Goal: Use online tool/utility: Utilize a website feature to perform a specific function

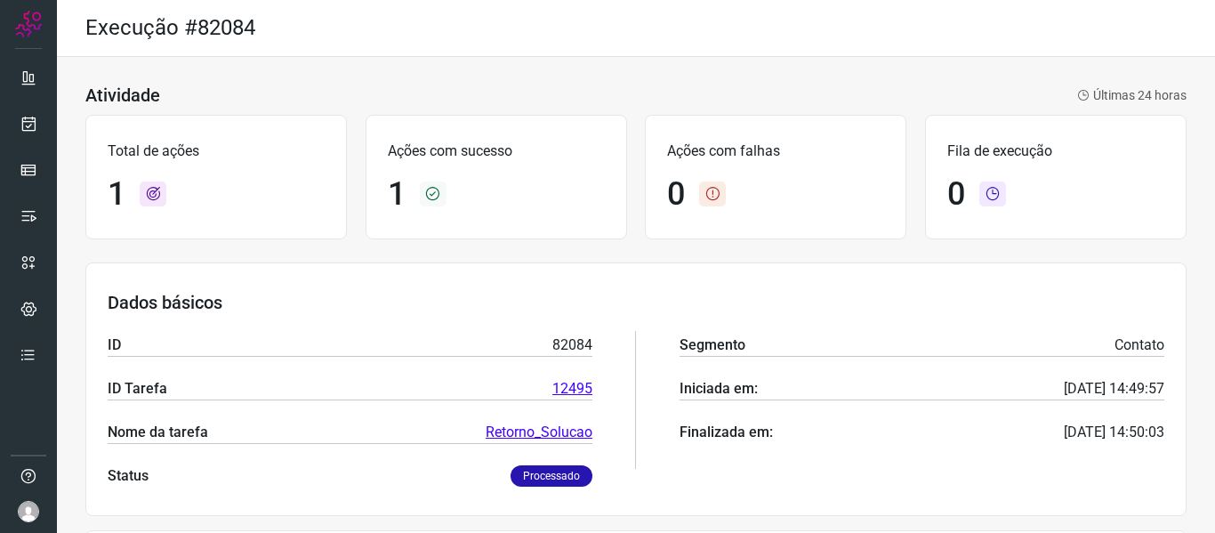
scroll to position [245, 0]
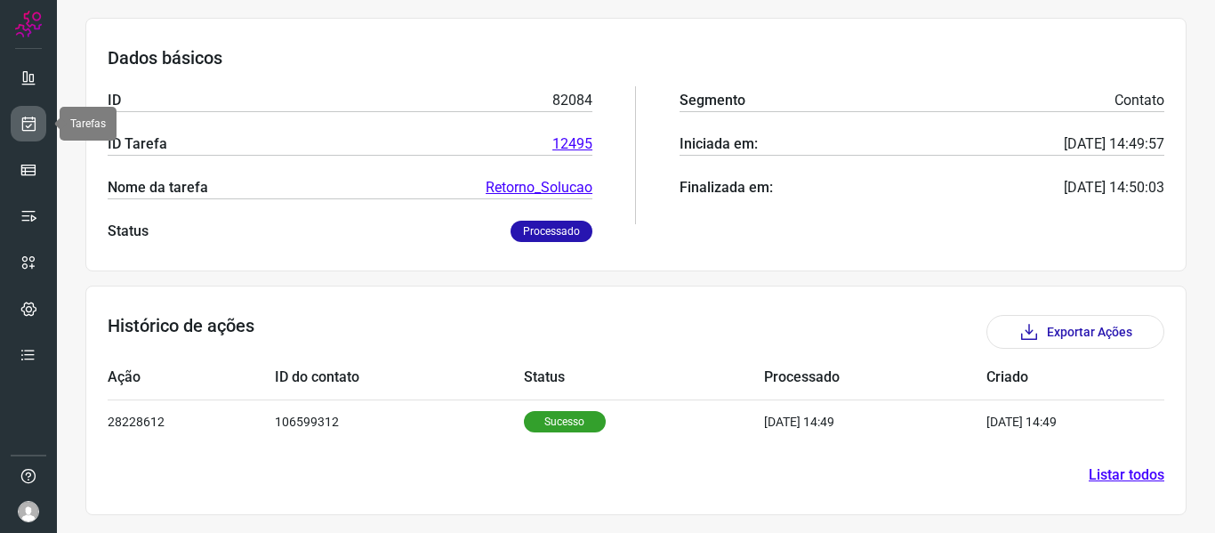
click at [27, 114] on link at bounding box center [29, 124] width 36 height 36
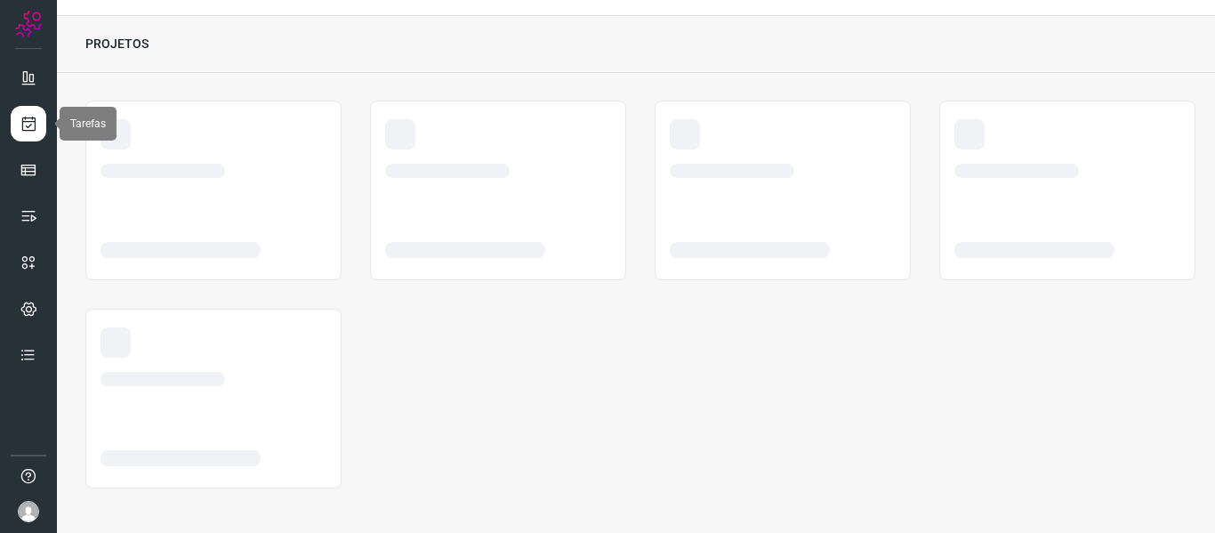
scroll to position [41, 0]
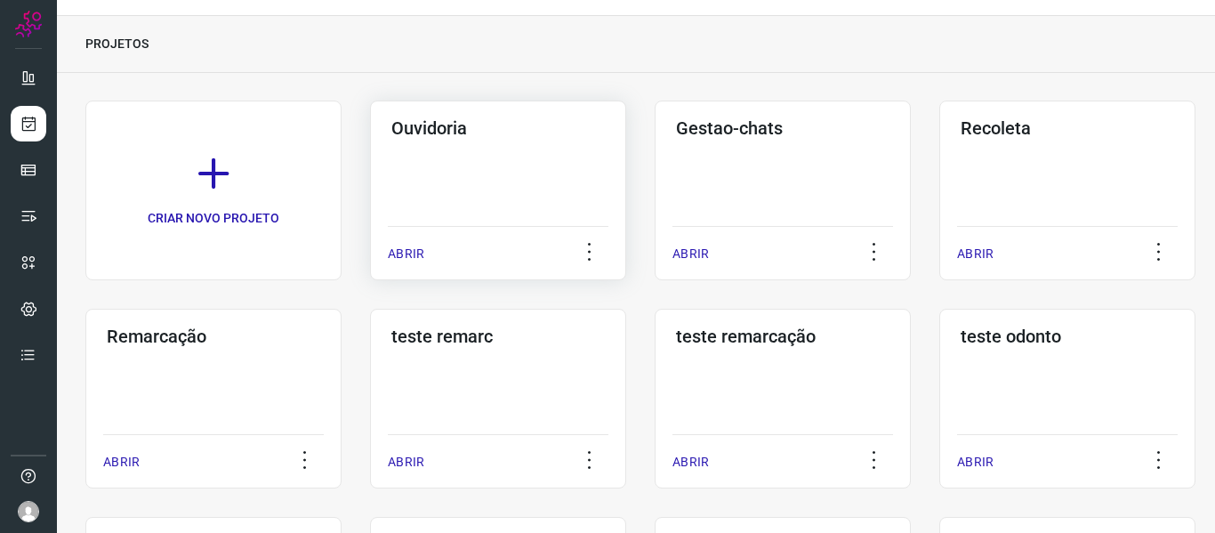
click at [428, 252] on div "ABRIR" at bounding box center [498, 248] width 221 height 44
click at [419, 253] on p "ABRIR" at bounding box center [406, 254] width 36 height 19
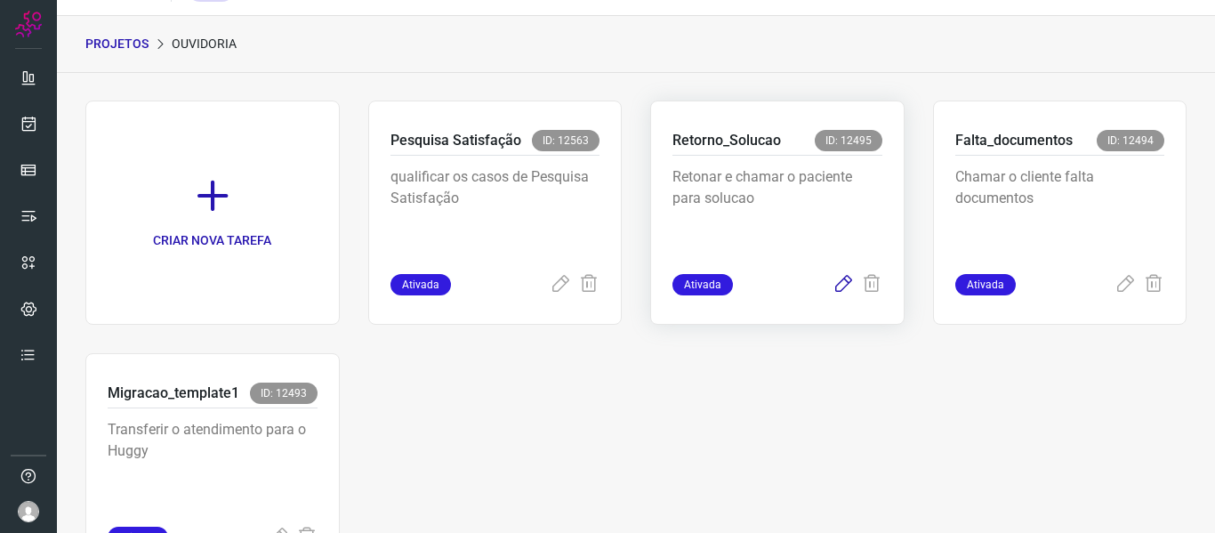
click at [835, 293] on icon at bounding box center [842, 284] width 21 height 21
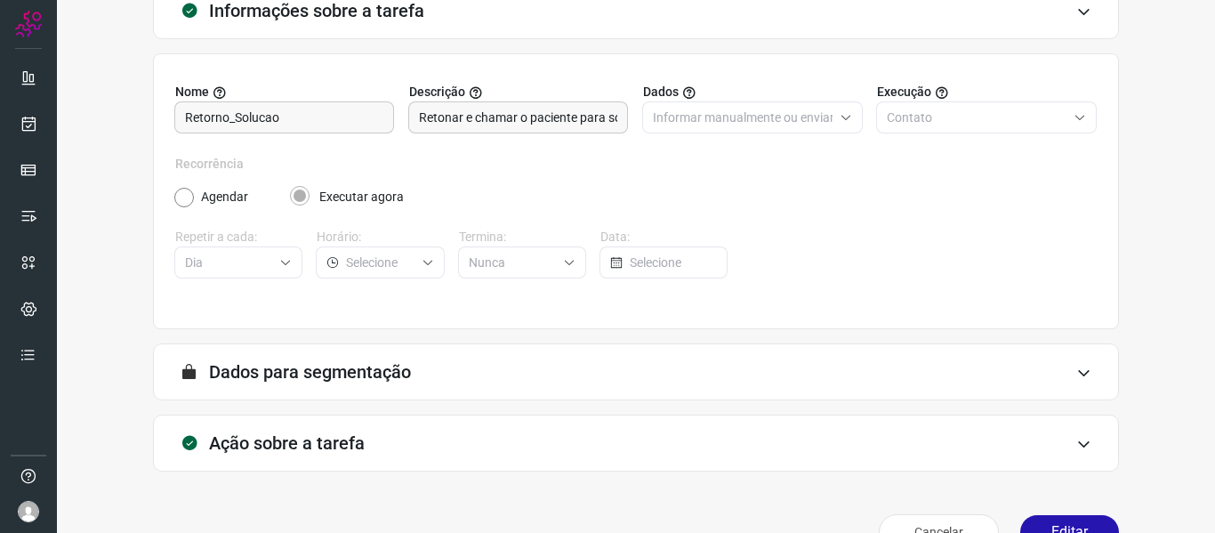
scroll to position [162, 0]
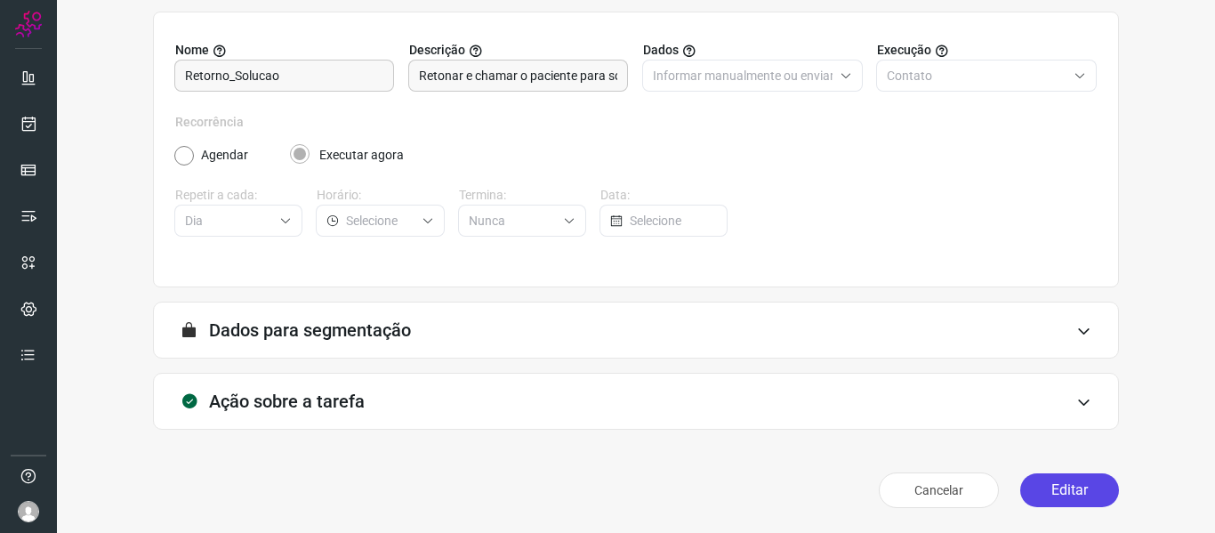
click at [1086, 500] on button "Editar" at bounding box center [1069, 490] width 99 height 34
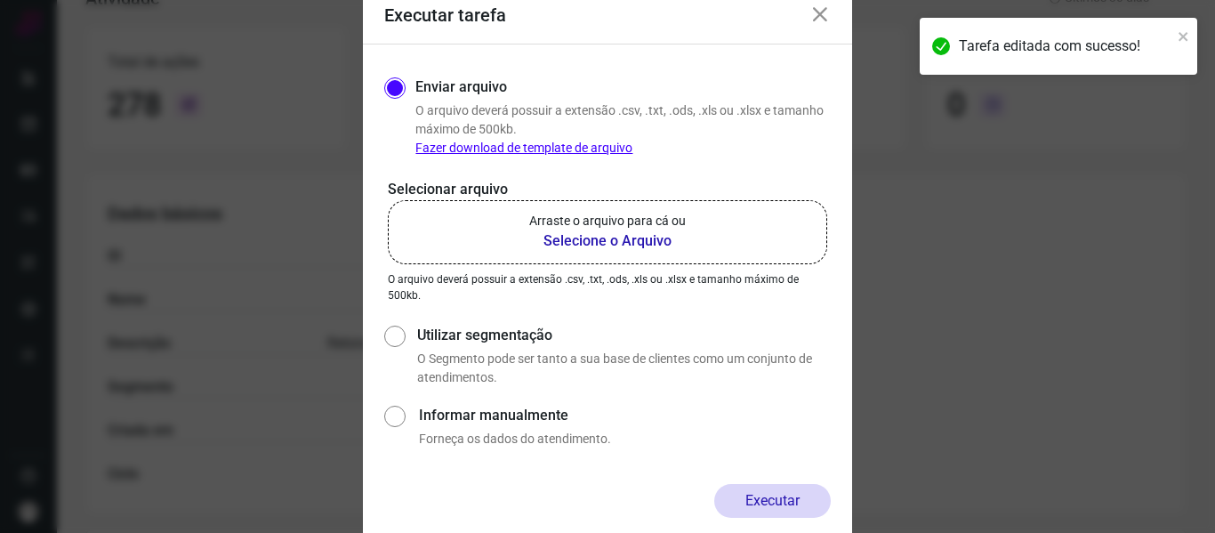
click at [635, 247] on b "Selecione o Arquivo" at bounding box center [607, 240] width 157 height 21
click at [0, 0] on input "Arraste o arquivo para cá ou Selecione o Arquivo" at bounding box center [0, 0] width 0 height 0
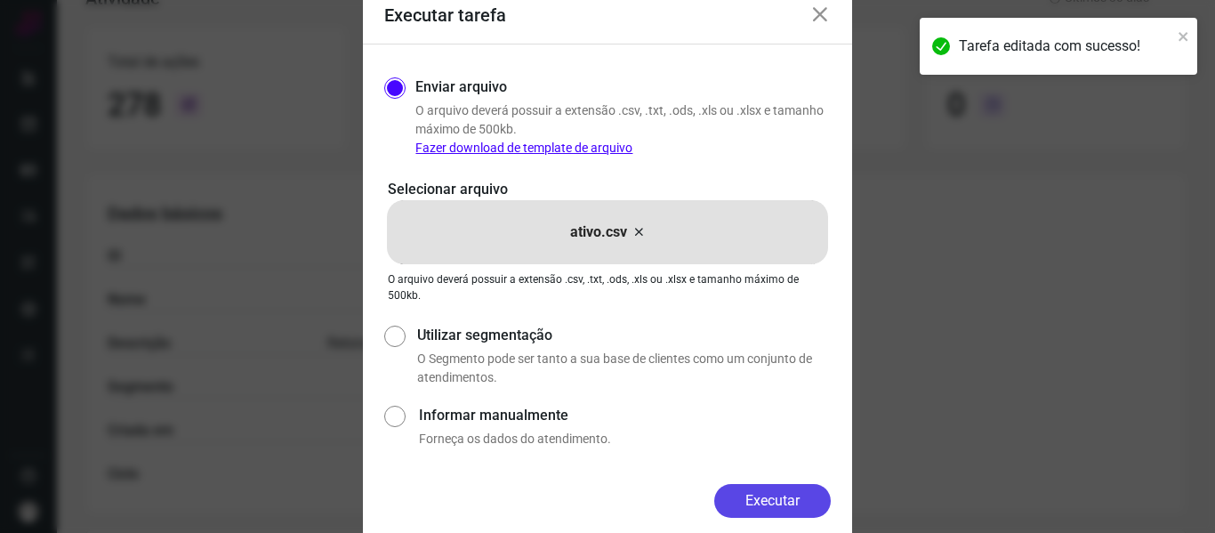
click at [763, 501] on button "Executar" at bounding box center [772, 501] width 117 height 34
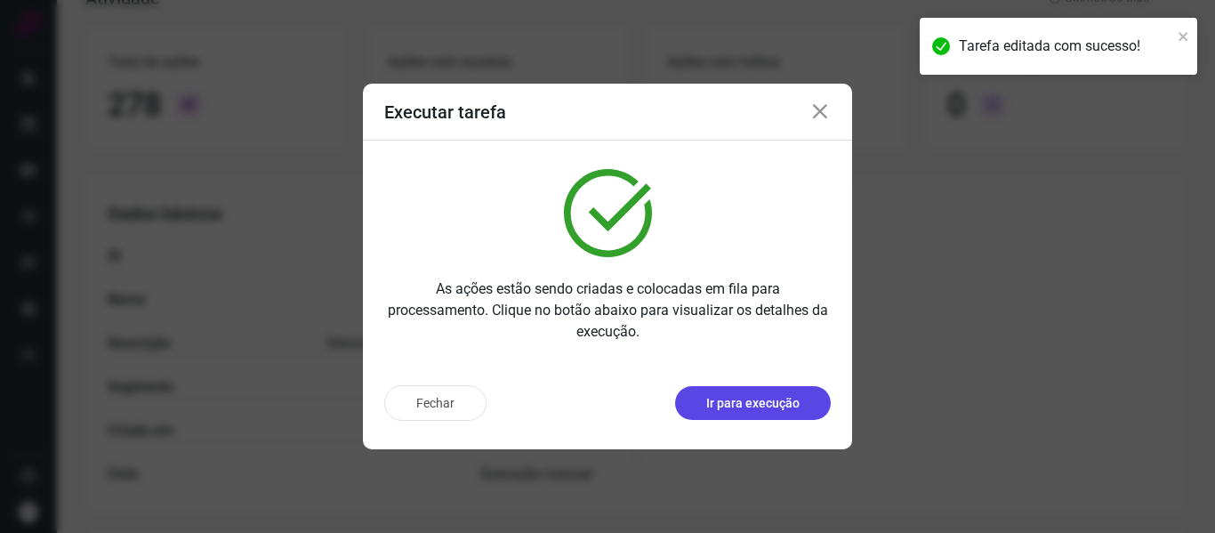
click at [802, 392] on button "Ir para execução" at bounding box center [753, 403] width 156 height 34
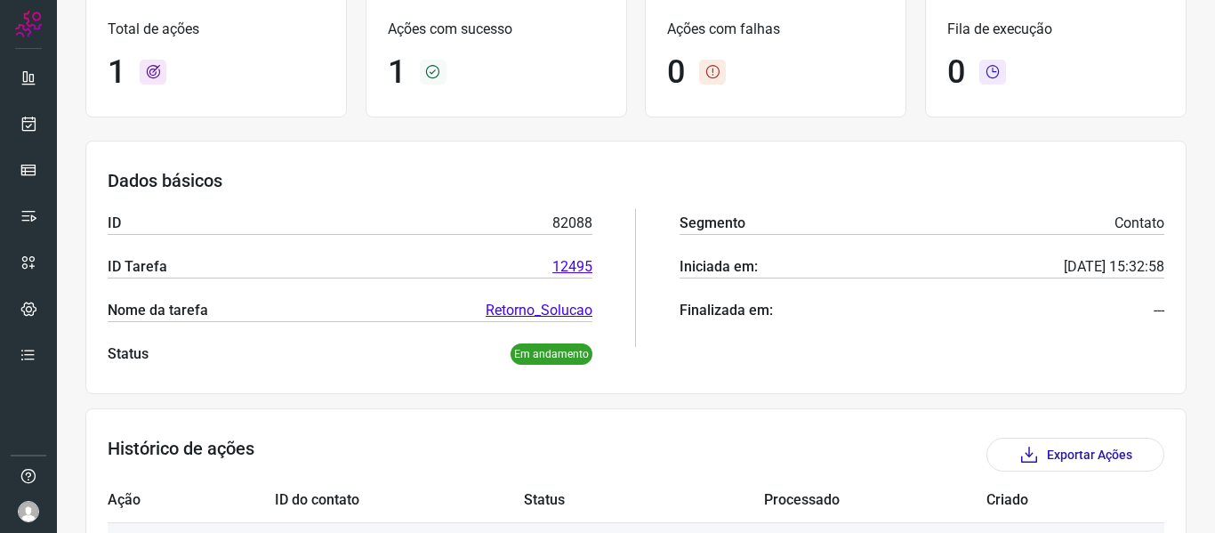
scroll to position [245, 0]
